Goal: Find specific page/section: Find specific page/section

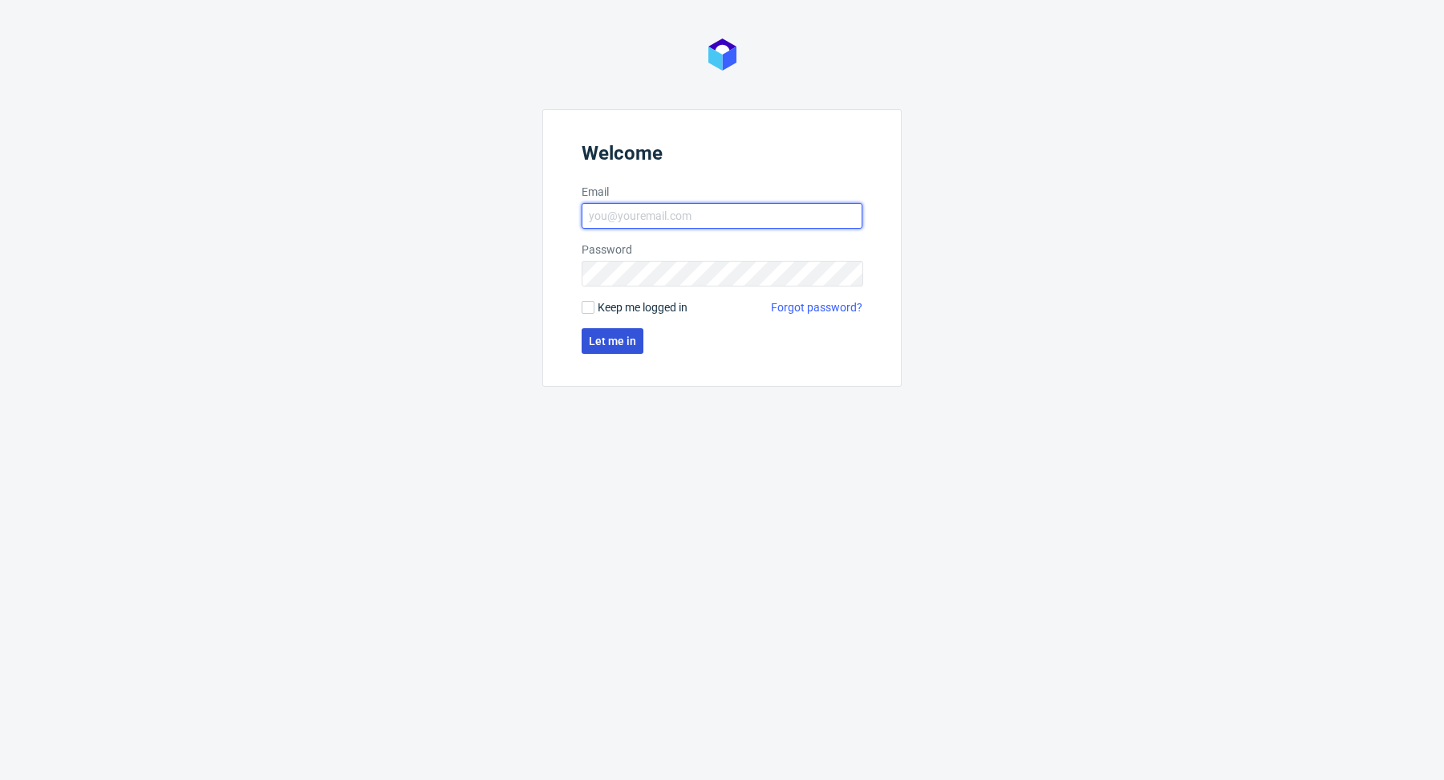
type input "[PERSON_NAME][EMAIL_ADDRESS][DOMAIN_NAME]"
click at [608, 336] on span "Let me in" at bounding box center [612, 340] width 47 height 11
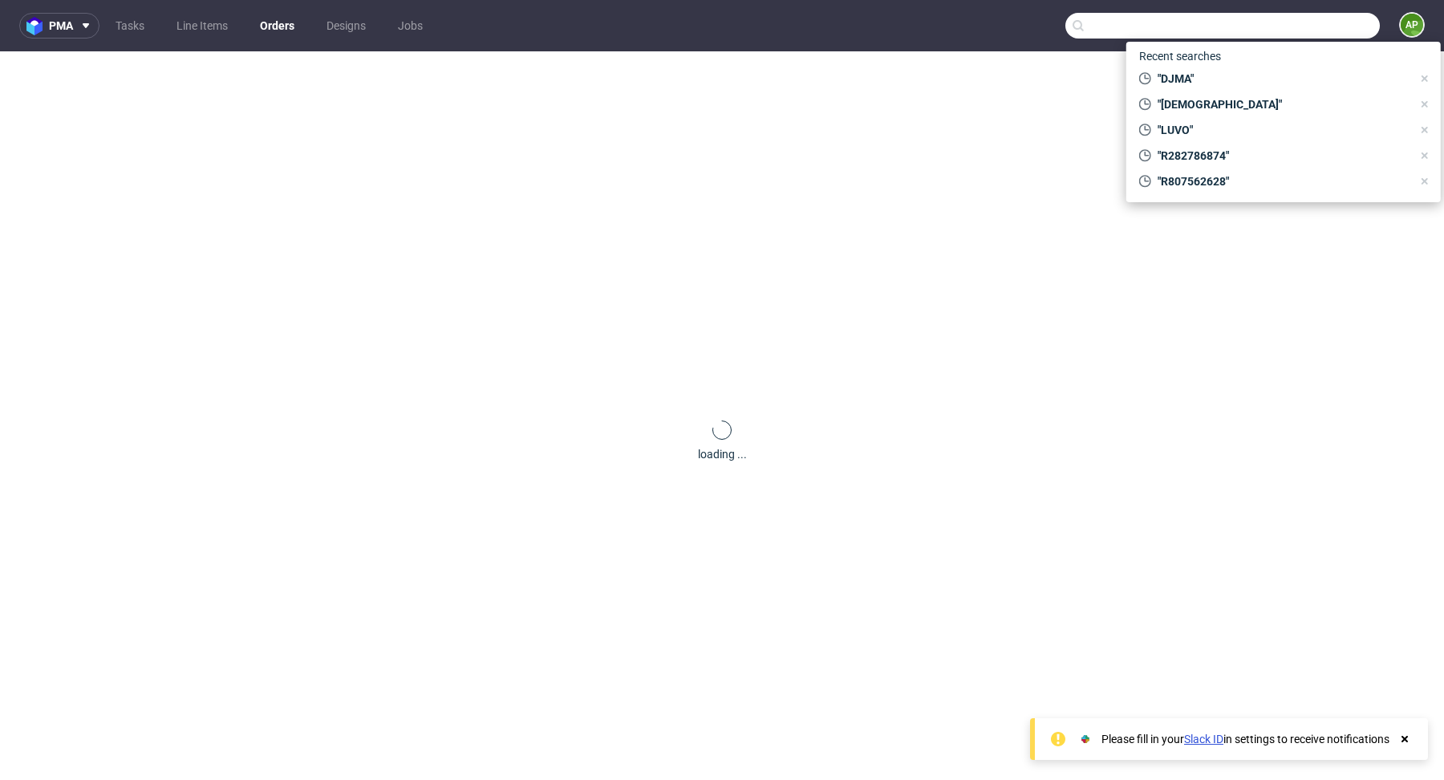
click at [1301, 19] on input "text" at bounding box center [1222, 26] width 314 height 26
paste input "YAVQ"
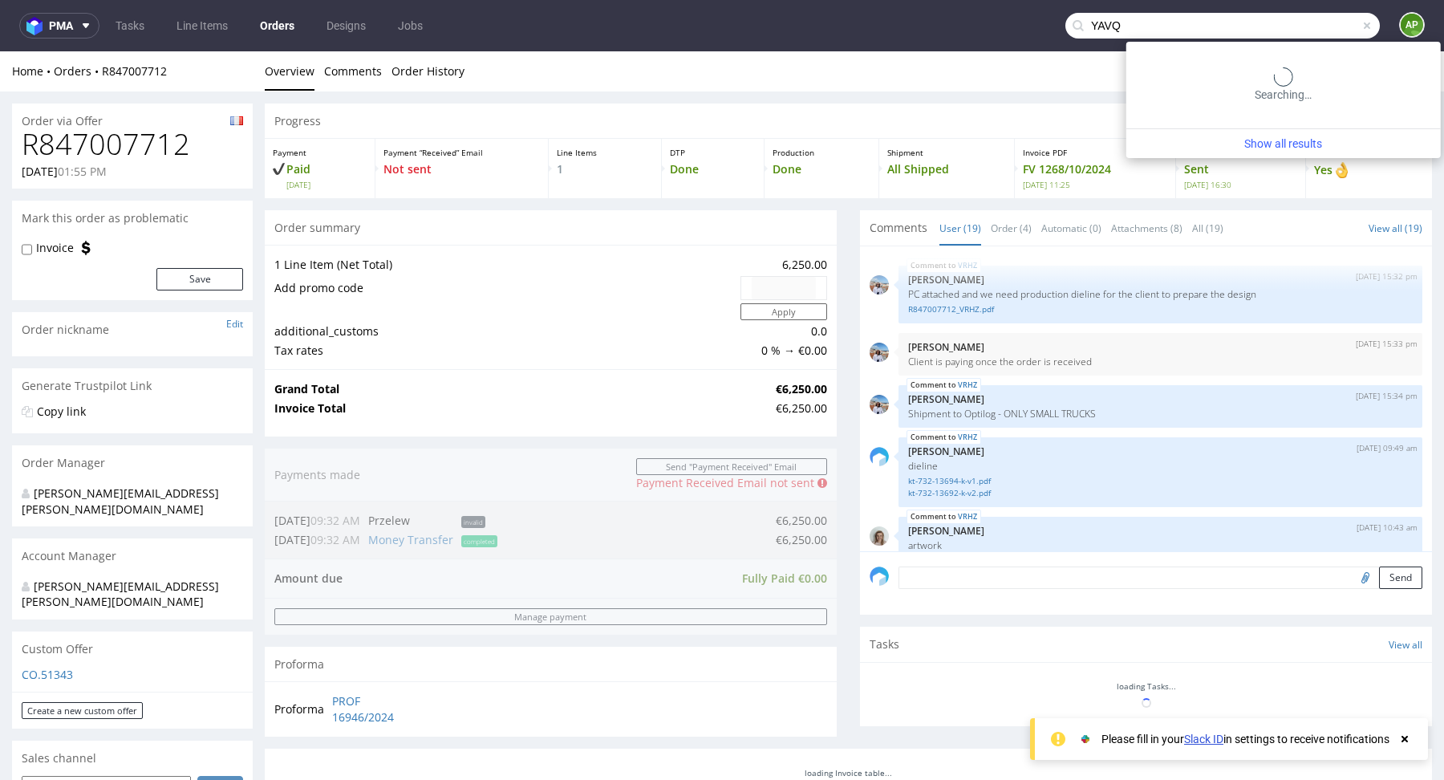
type input "YAVQ"
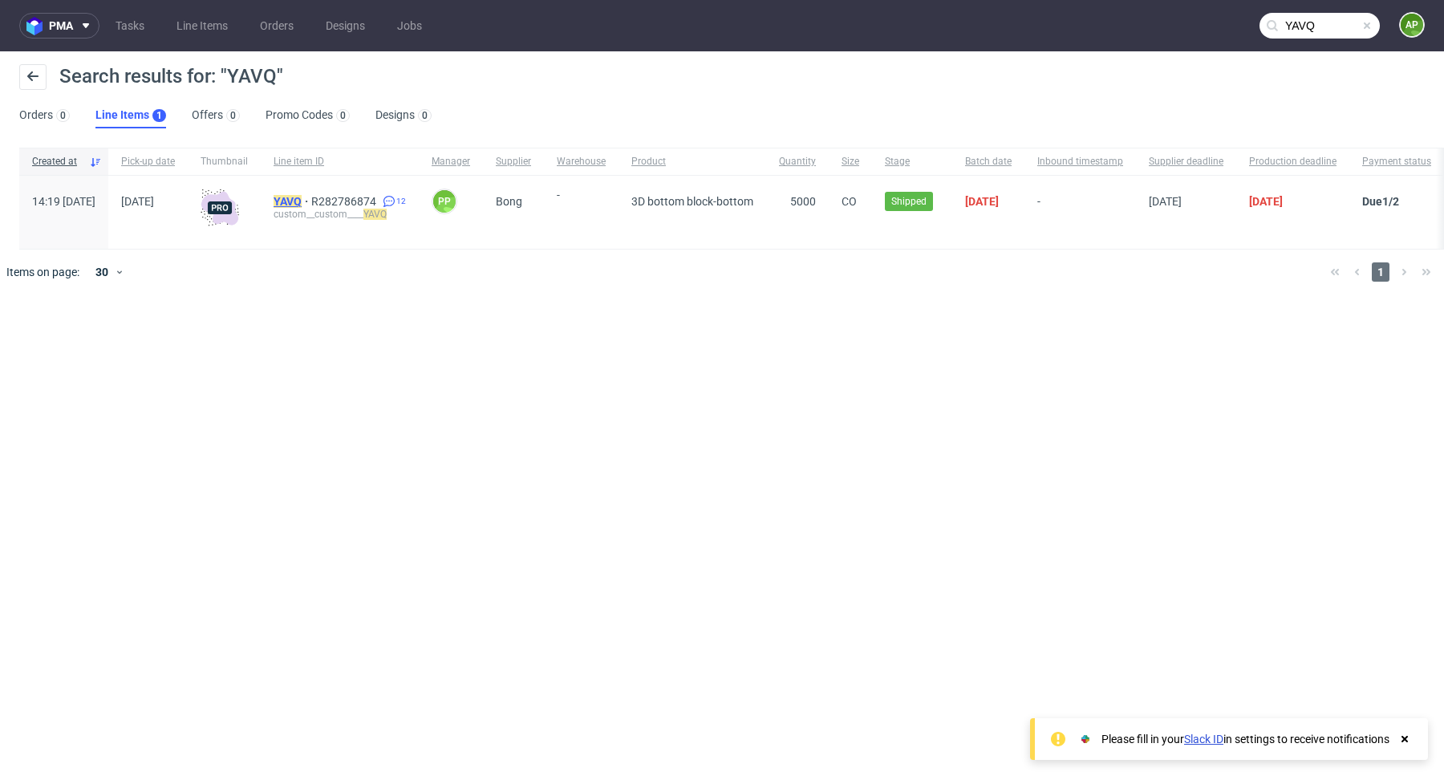
click at [302, 201] on mark "YAVQ" at bounding box center [288, 201] width 28 height 13
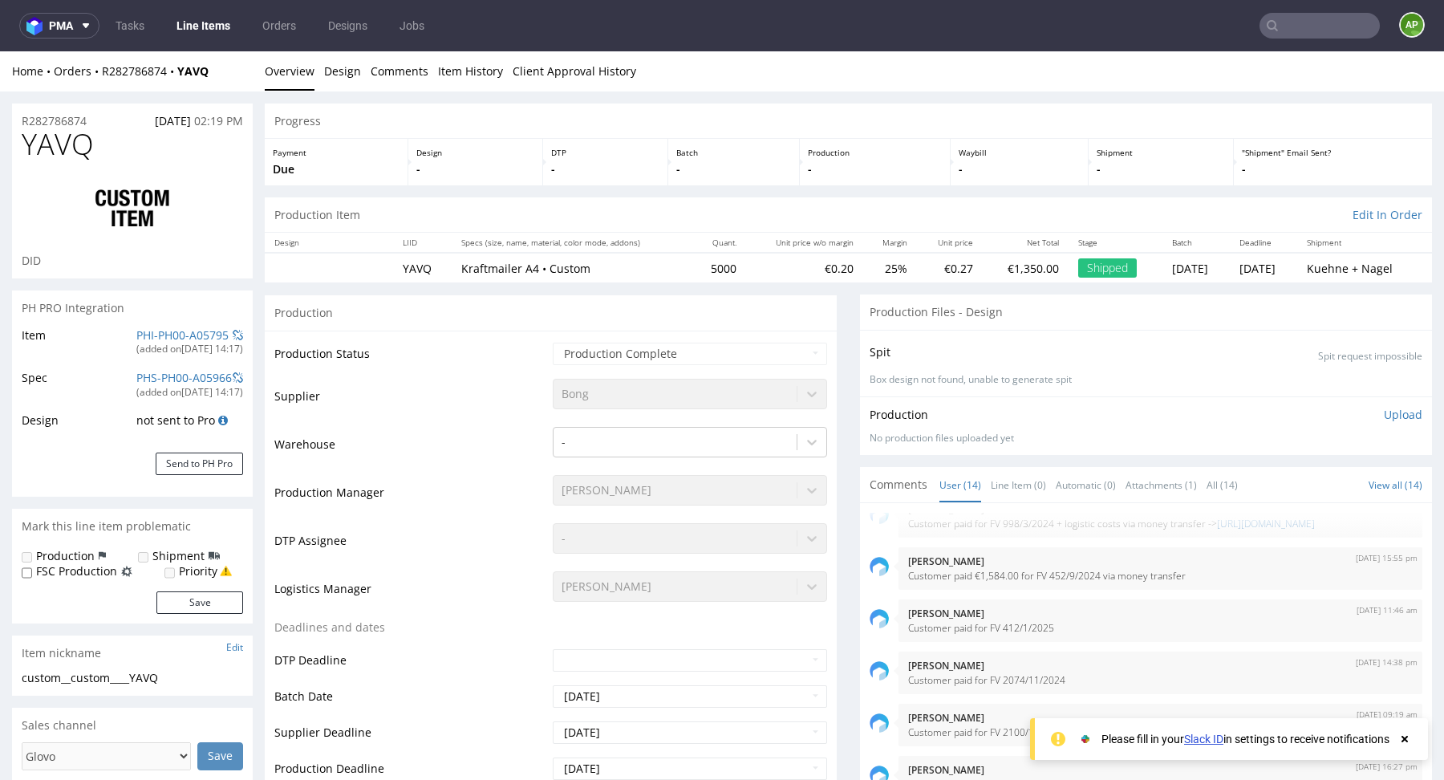
click at [185, 26] on link "Line Items" at bounding box center [203, 26] width 73 height 26
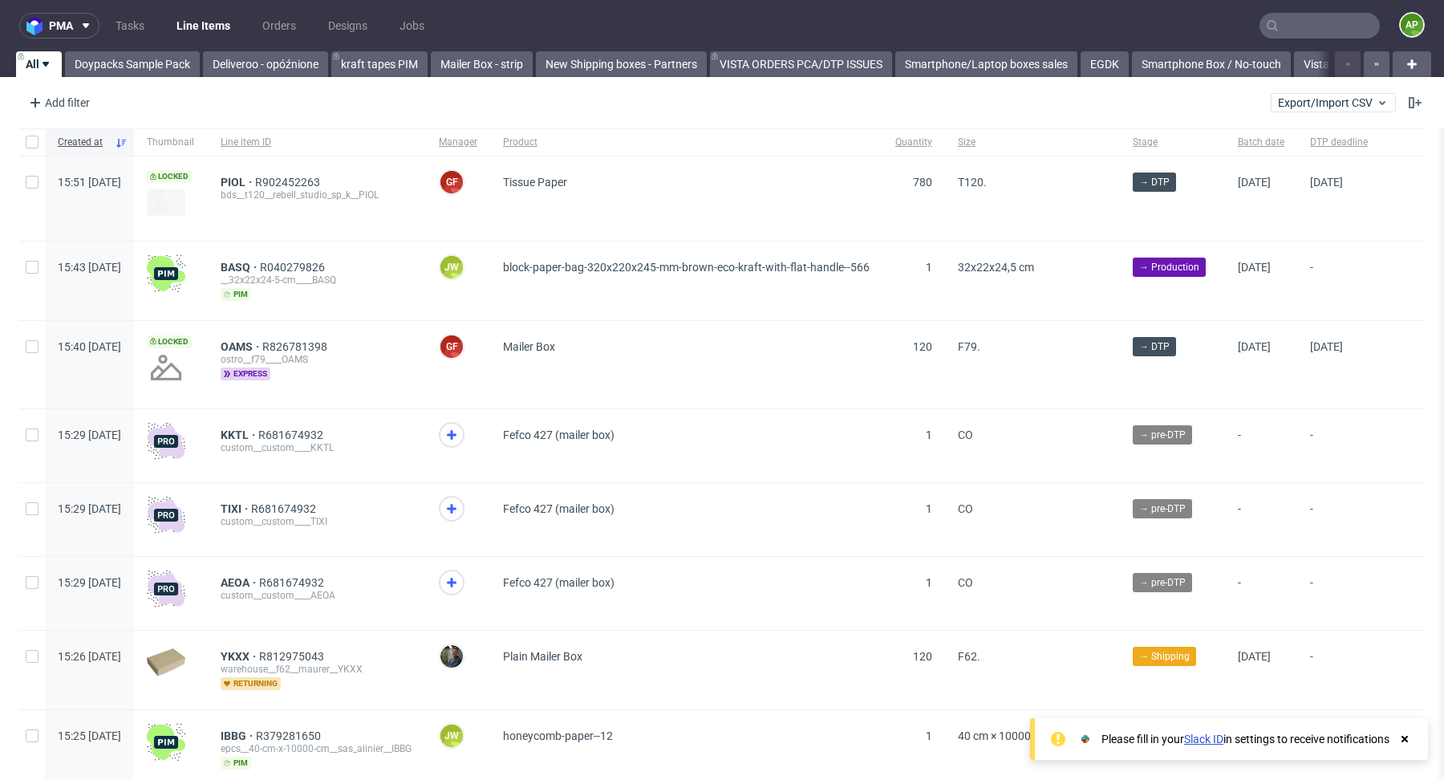
click at [1314, 26] on input "text" at bounding box center [1319, 26] width 120 height 26
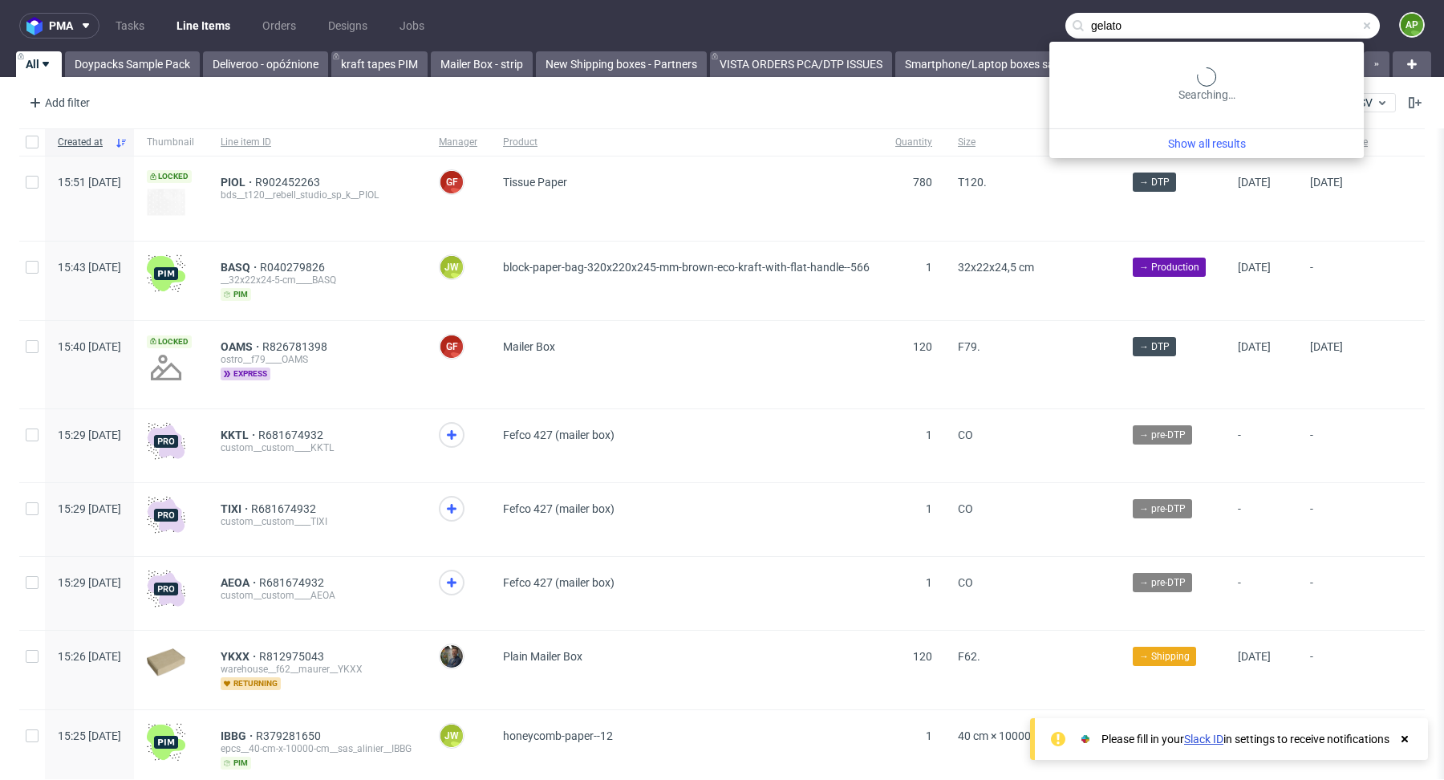
type input "gelato"
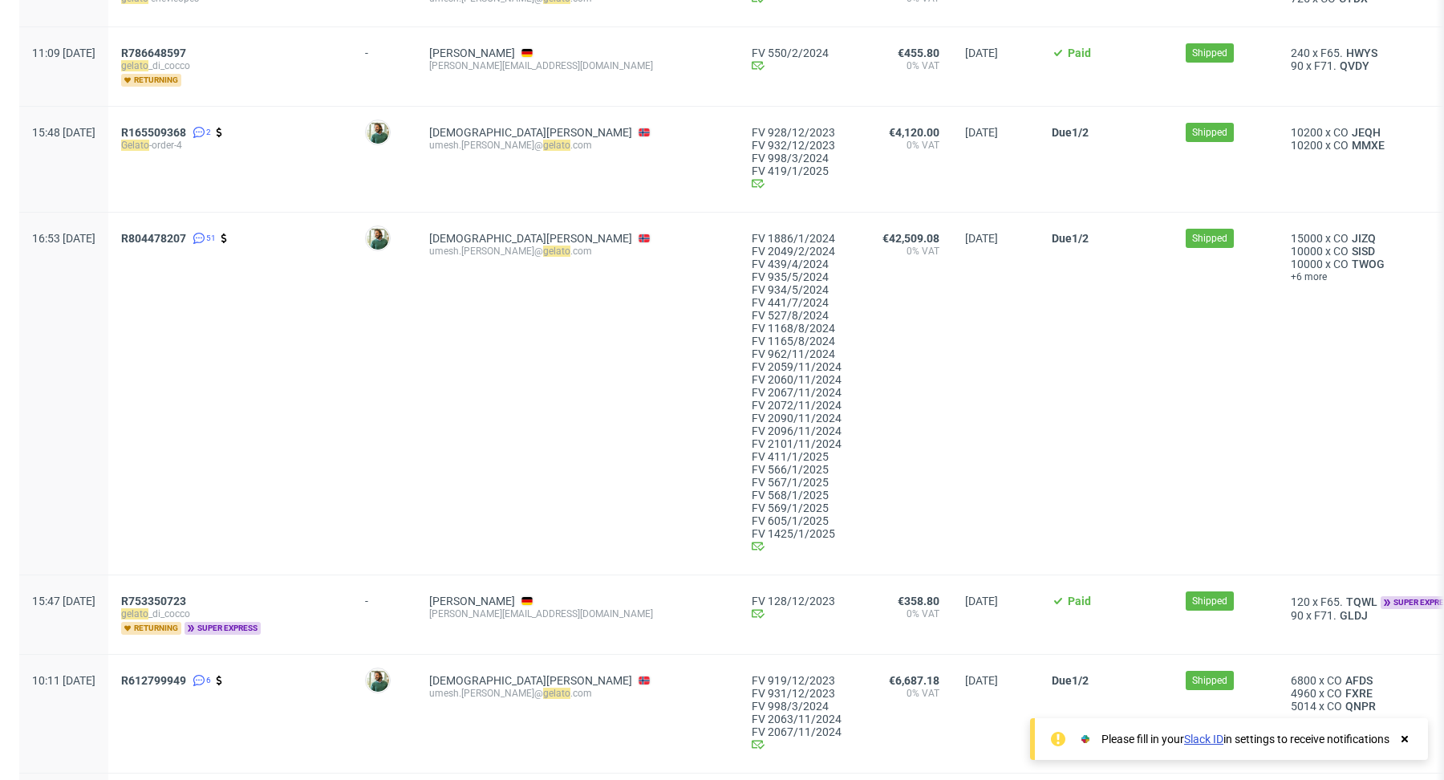
scroll to position [2158, 0]
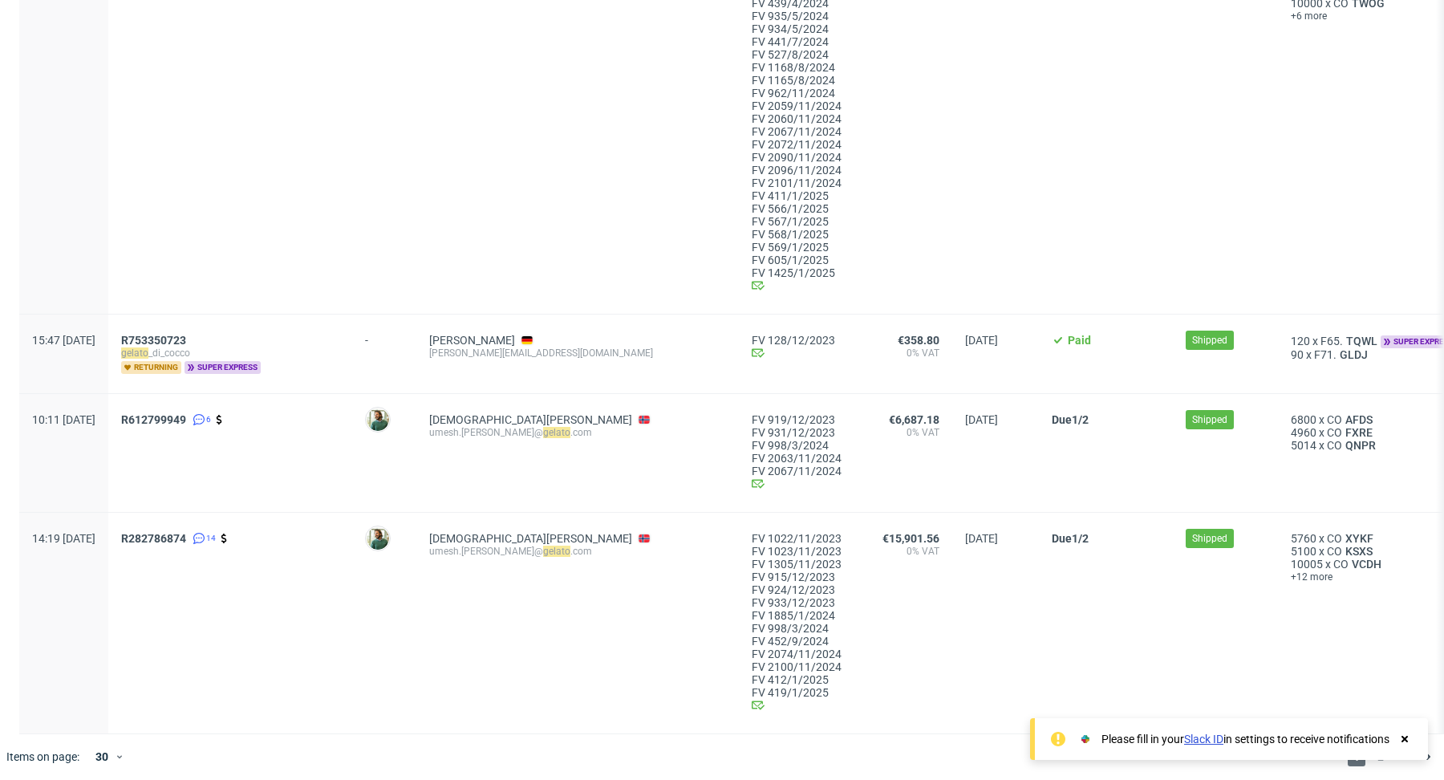
click at [1405, 731] on div at bounding box center [1404, 739] width 14 height 16
click at [1372, 747] on span "2" at bounding box center [1381, 756] width 18 height 19
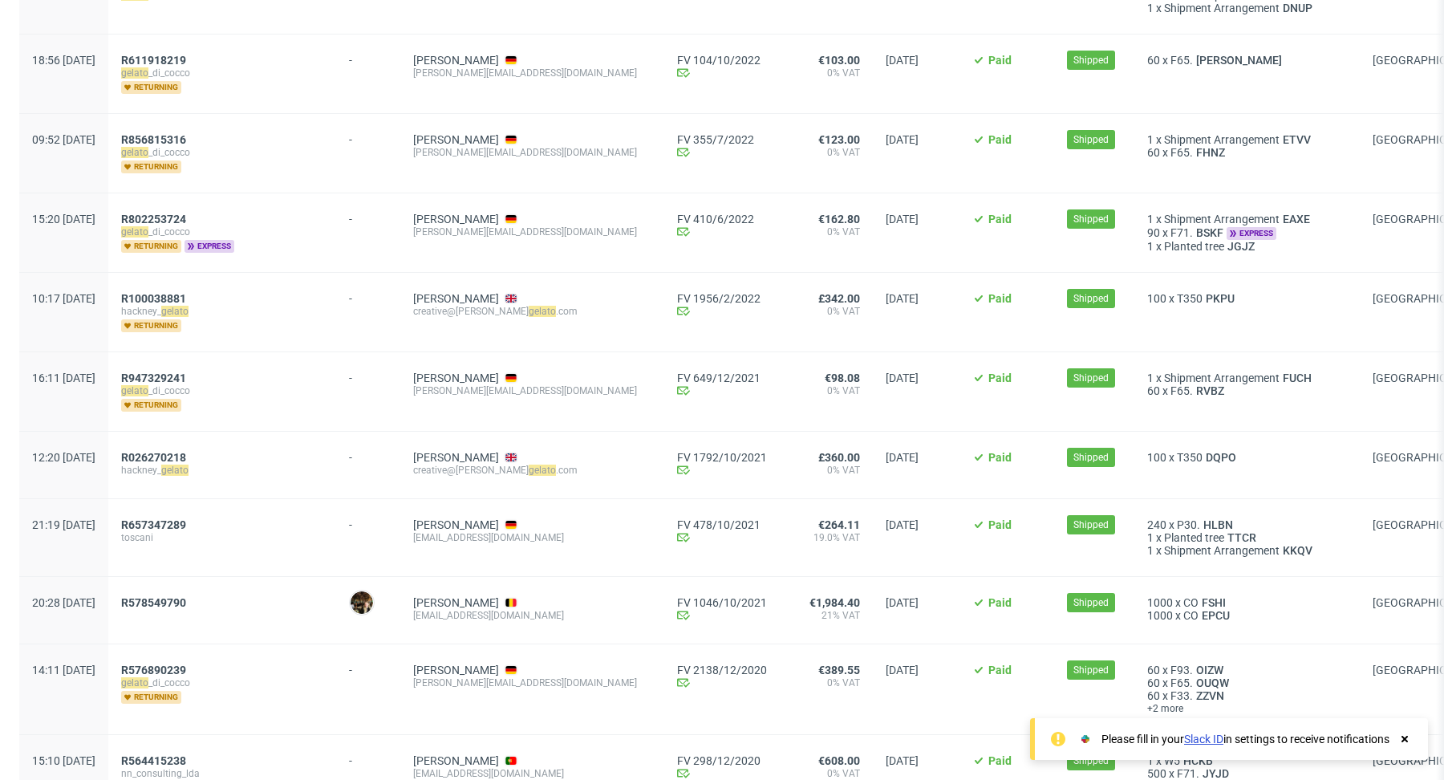
scroll to position [984, 0]
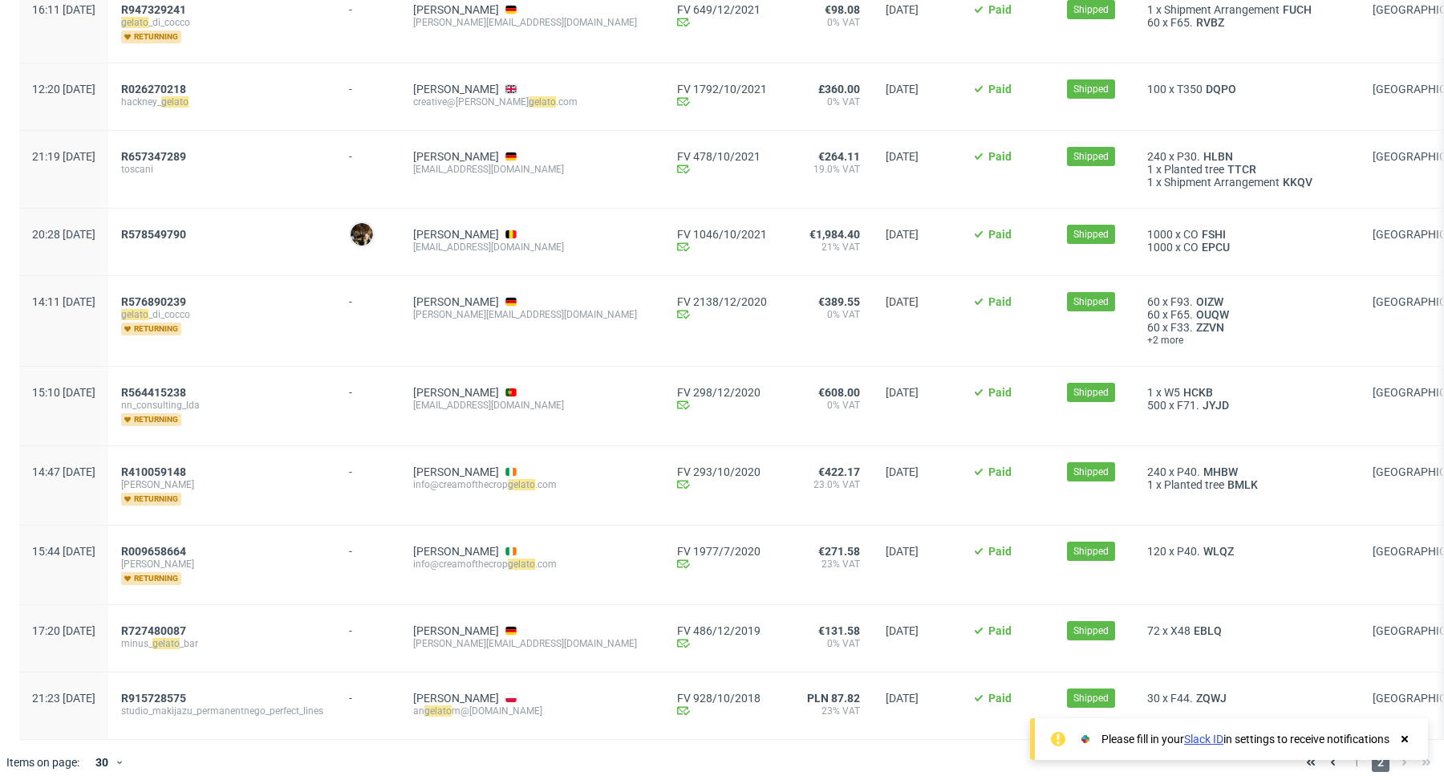
click at [1404, 732] on div at bounding box center [1404, 739] width 14 height 16
click at [1348, 752] on span "1" at bounding box center [1357, 761] width 18 height 19
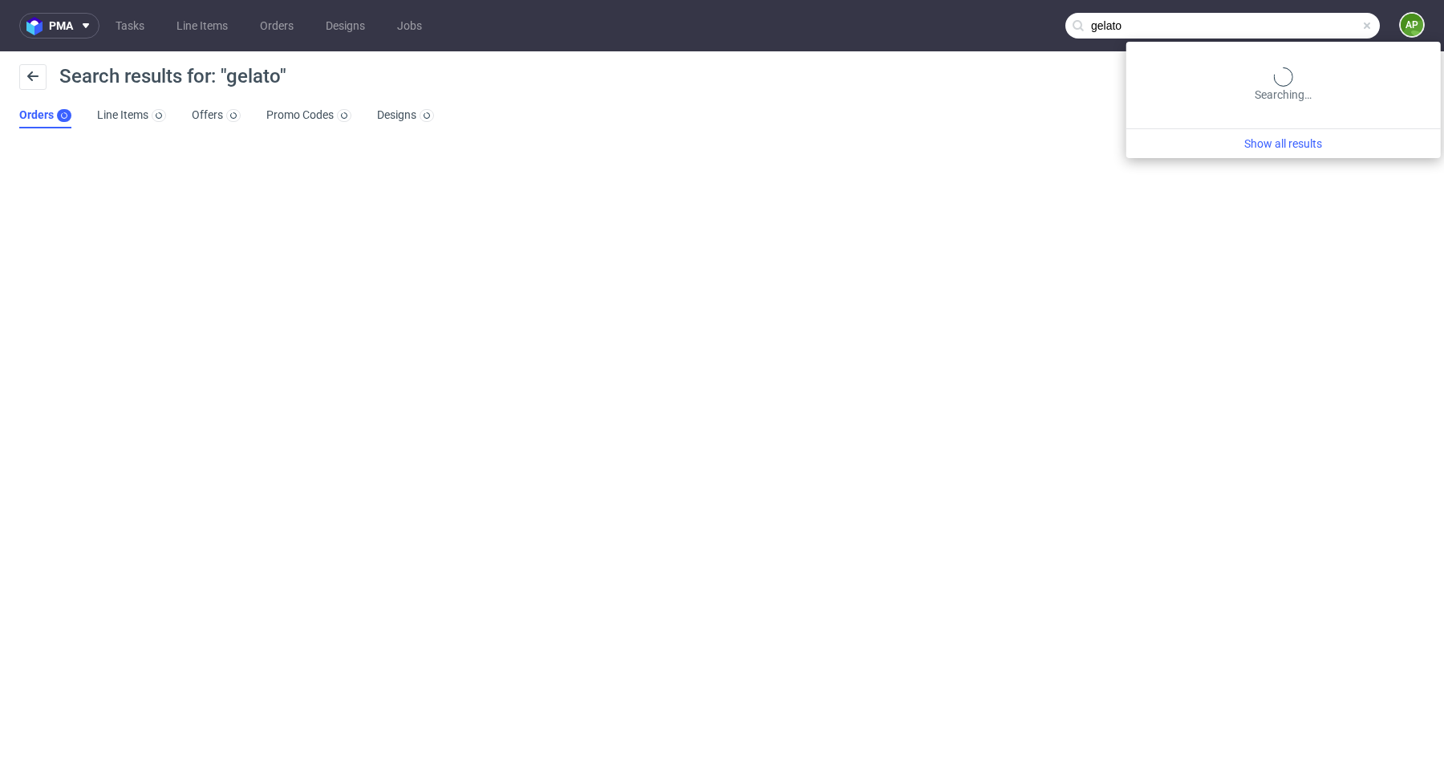
click at [1339, 32] on input "gelato" at bounding box center [1222, 26] width 314 height 26
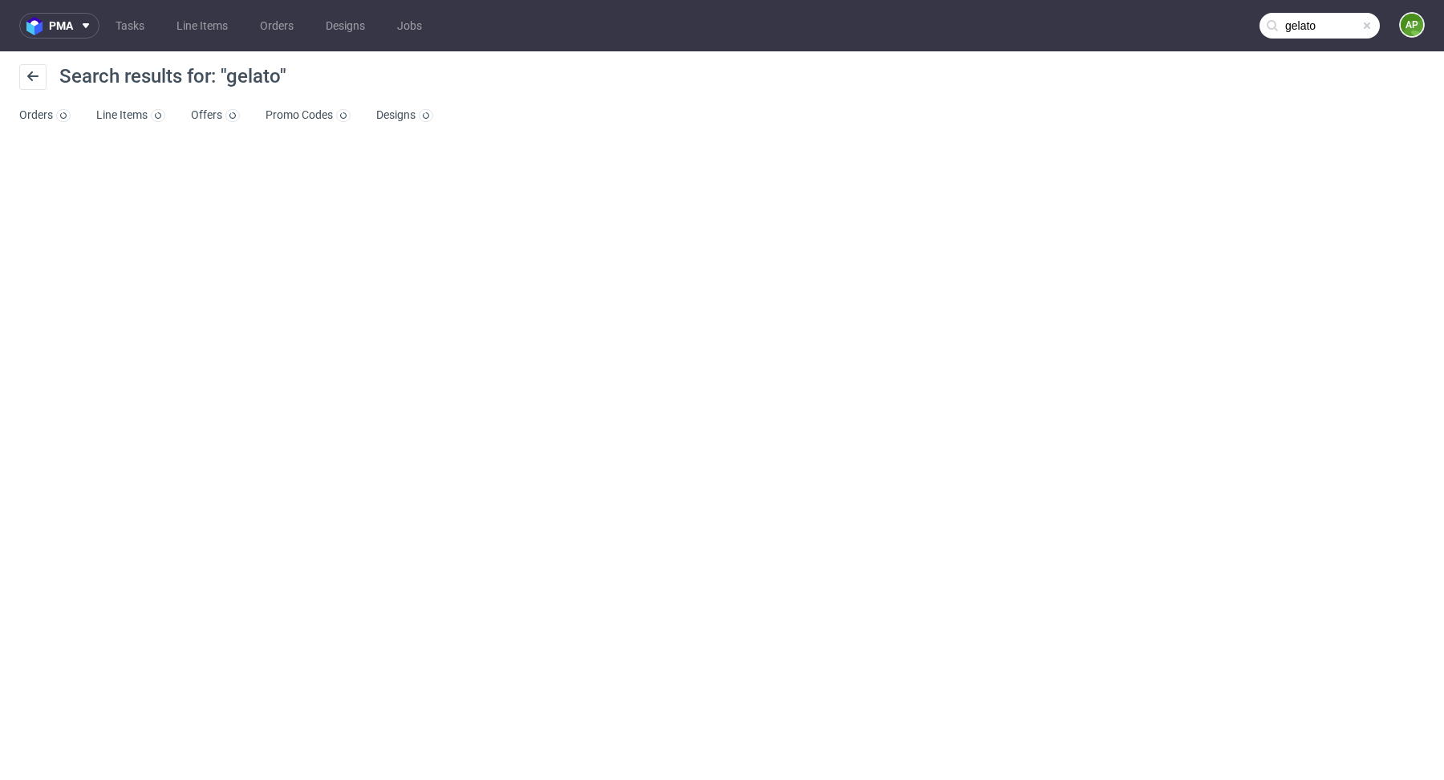
click at [1320, 29] on input "gelato" at bounding box center [1319, 26] width 120 height 26
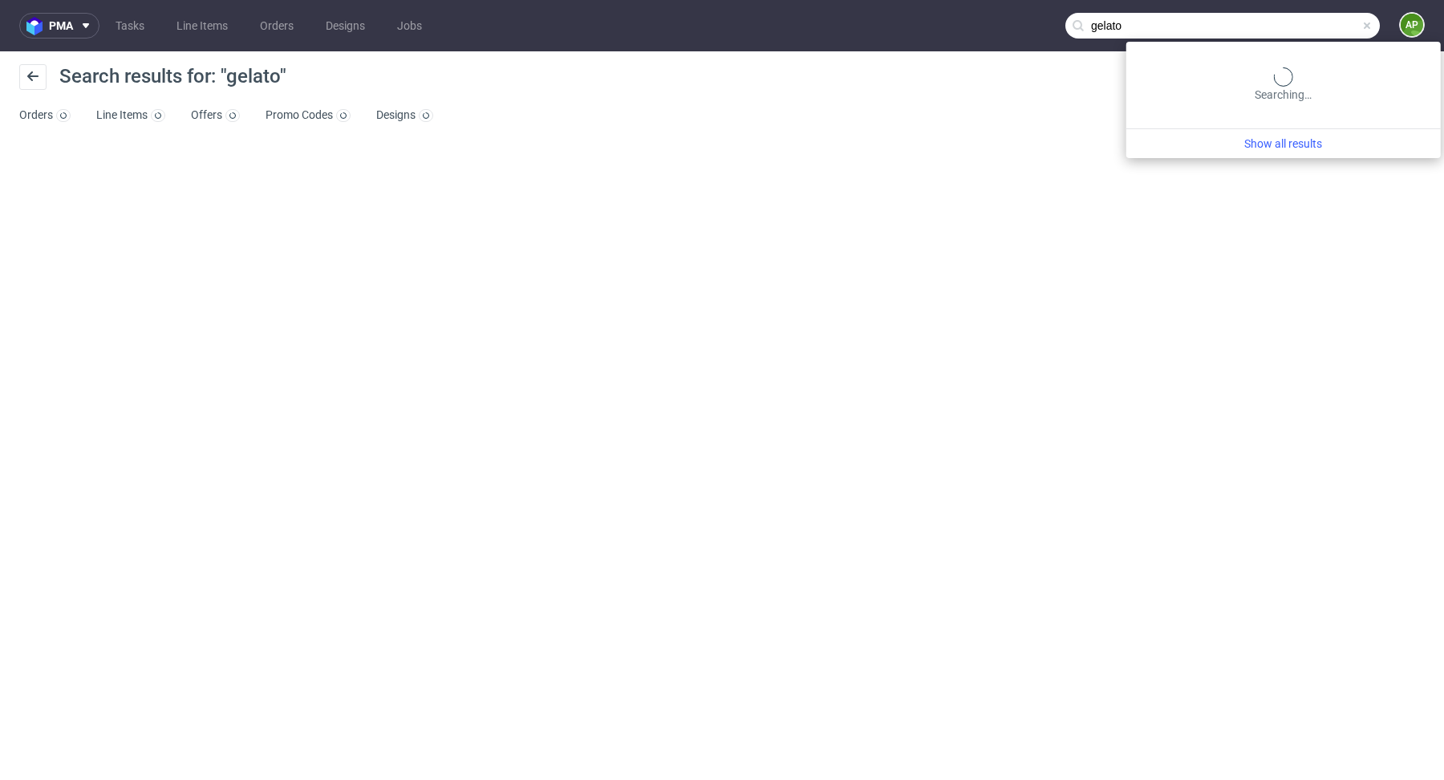
click at [1320, 29] on input "gelato" at bounding box center [1222, 26] width 314 height 26
type input "gelato"
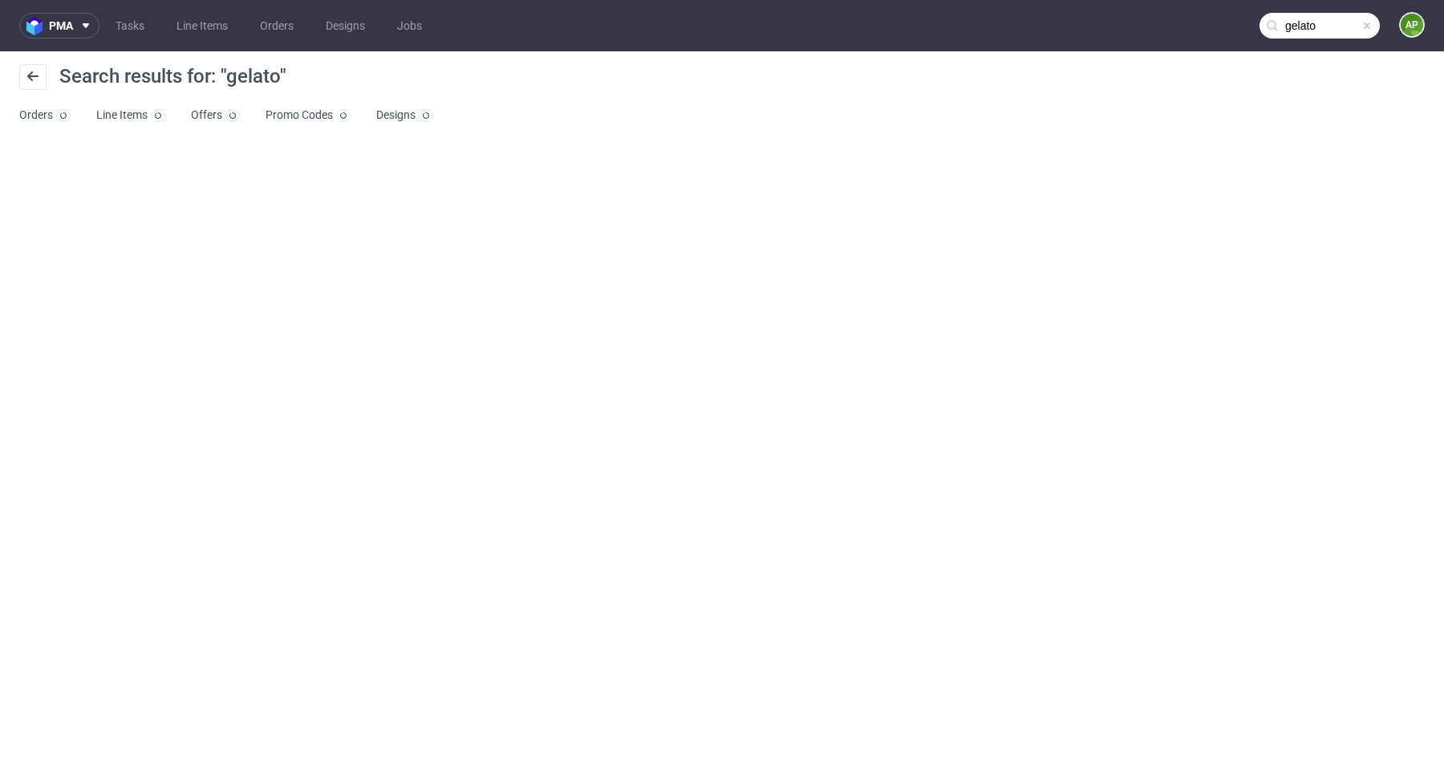
click at [211, 11] on nav "pma Tasks Line Items Orders Designs Jobs gelato AP" at bounding box center [722, 25] width 1444 height 51
click at [211, 22] on link "Line Items" at bounding box center [202, 26] width 71 height 26
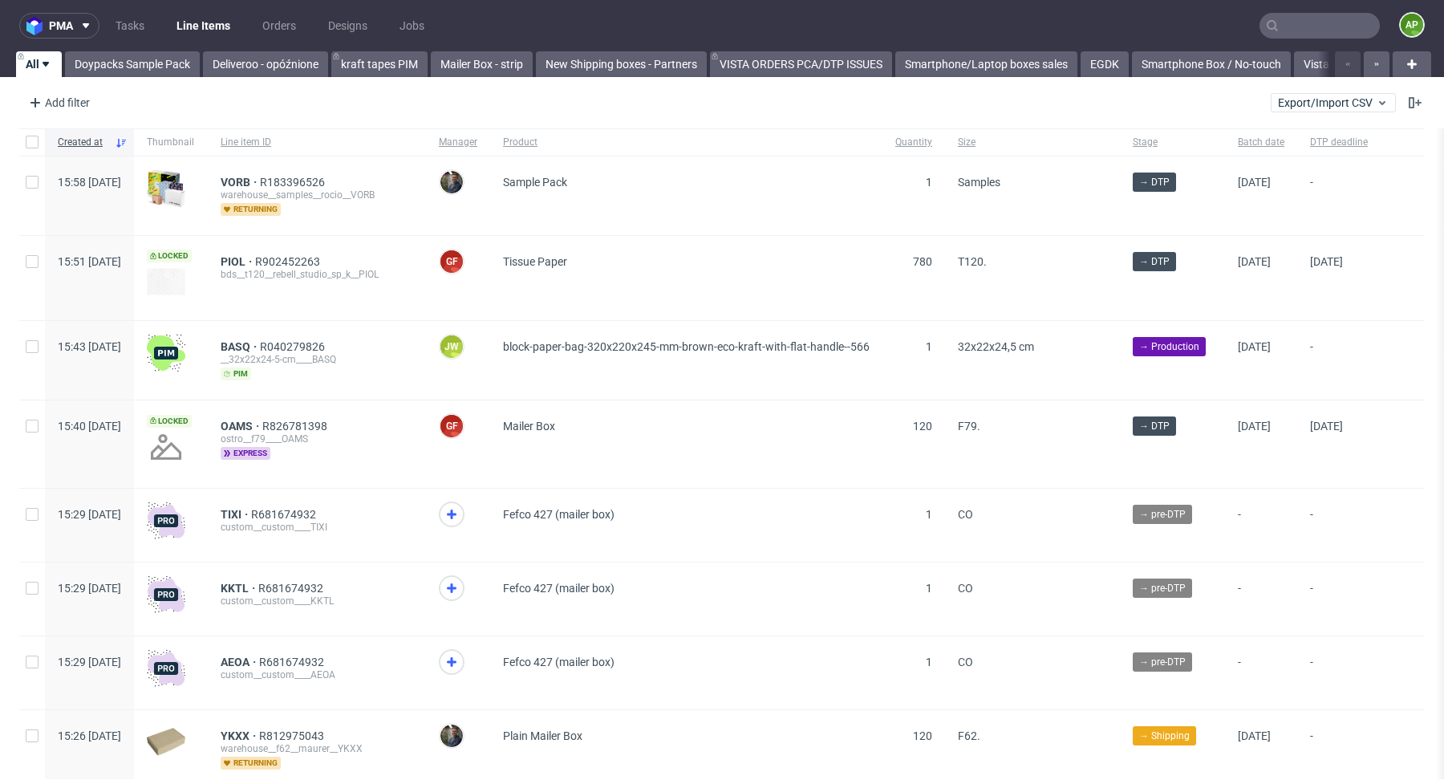
click at [1298, 26] on input "text" at bounding box center [1319, 26] width 120 height 26
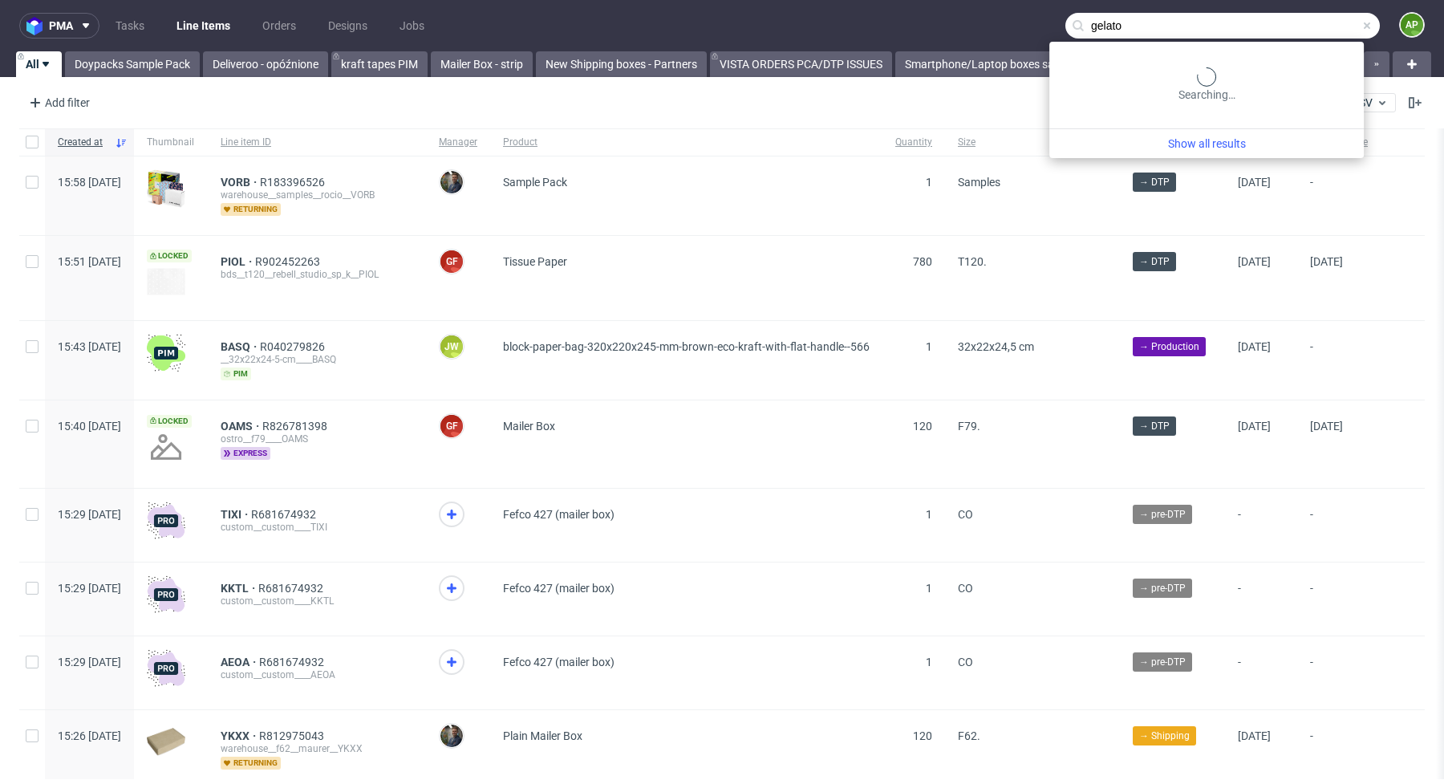
type input "gelato"
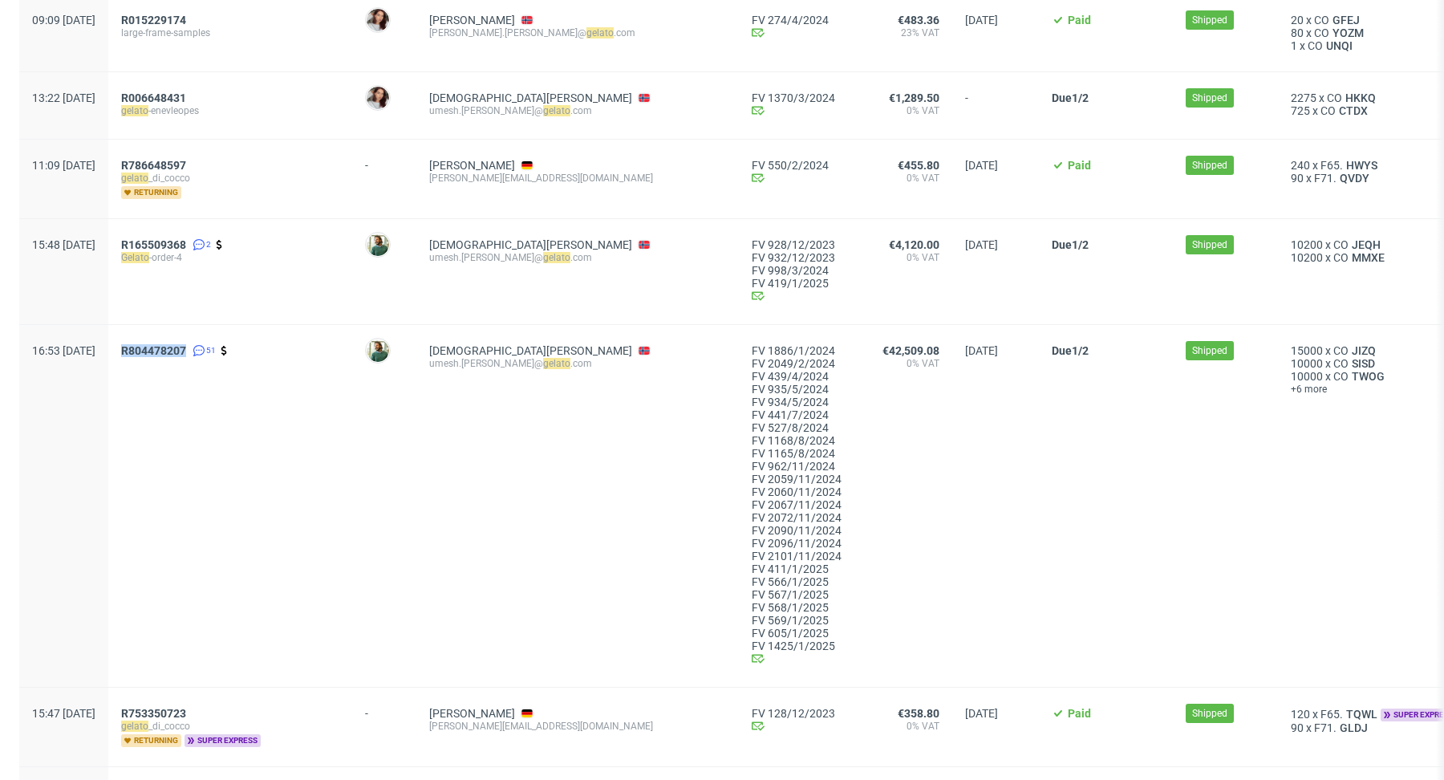
scroll to position [2158, 0]
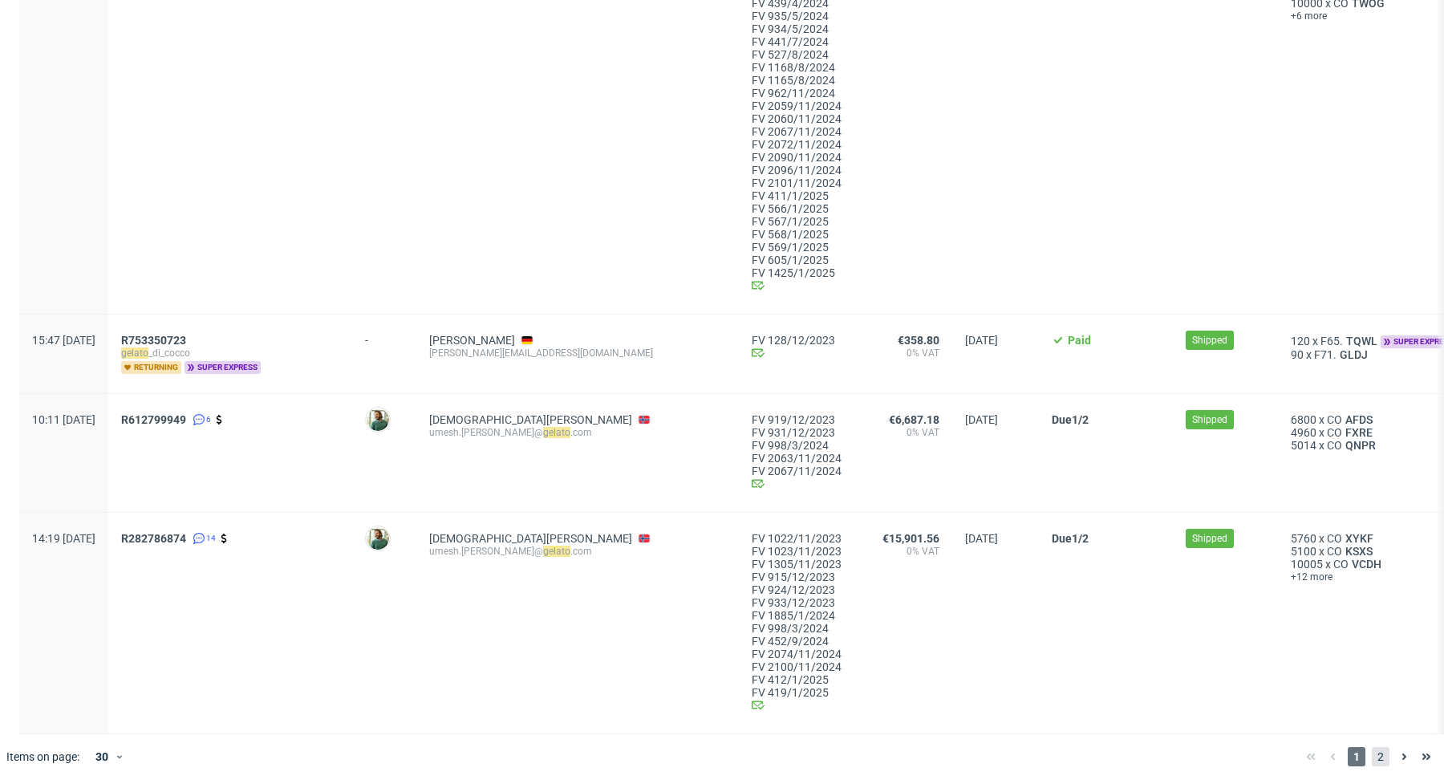
click at [1372, 754] on span "2" at bounding box center [1381, 756] width 18 height 19
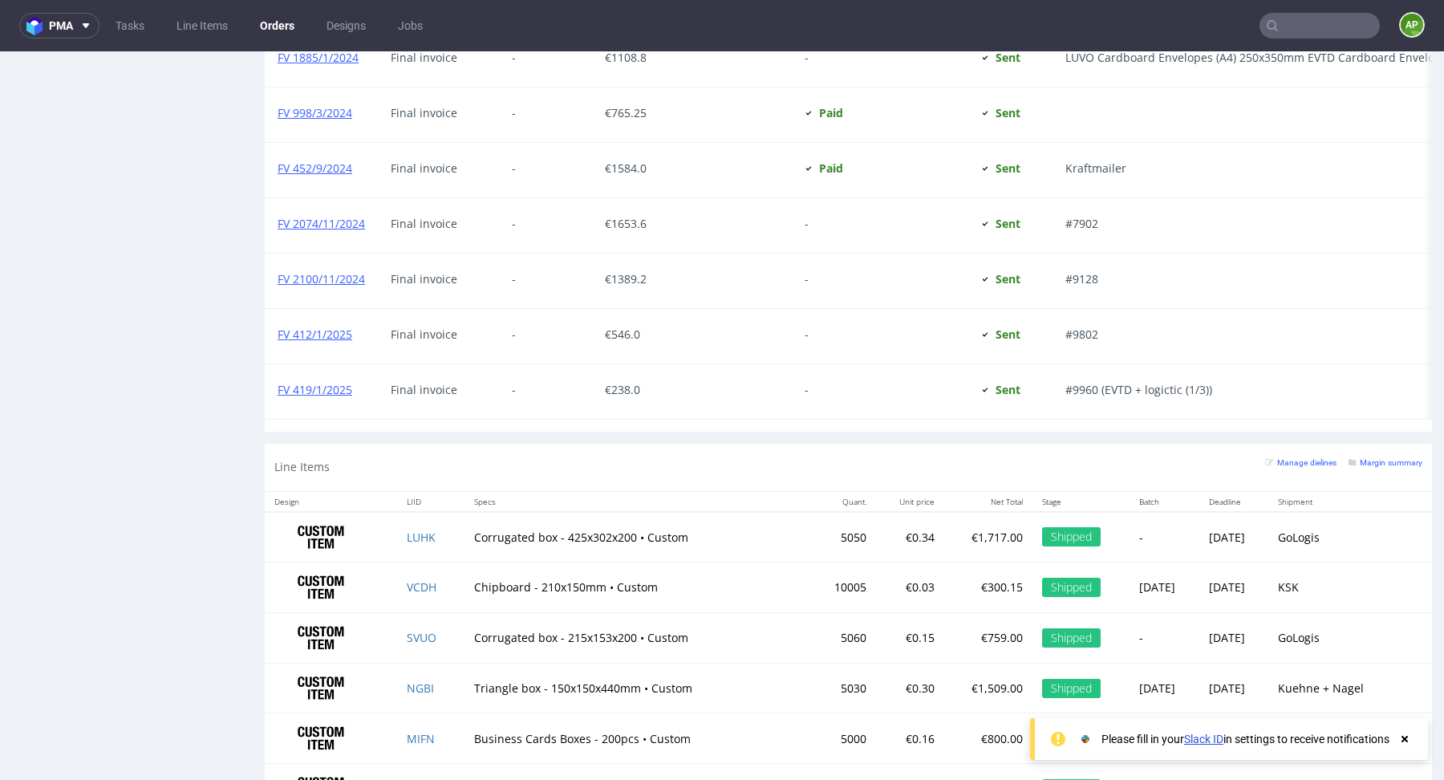
scroll to position [2176, 0]
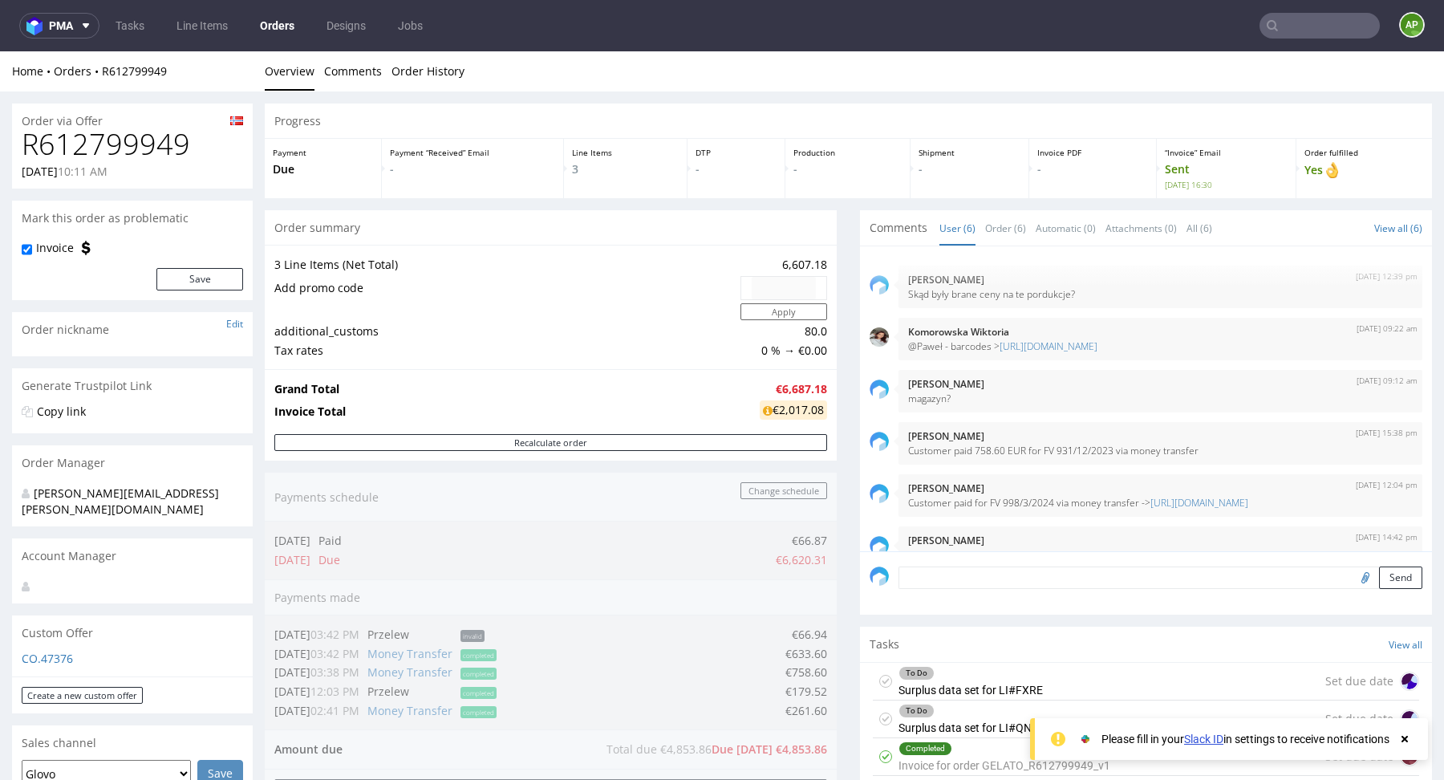
scroll to position [51, 0]
